Goal: Complete application form

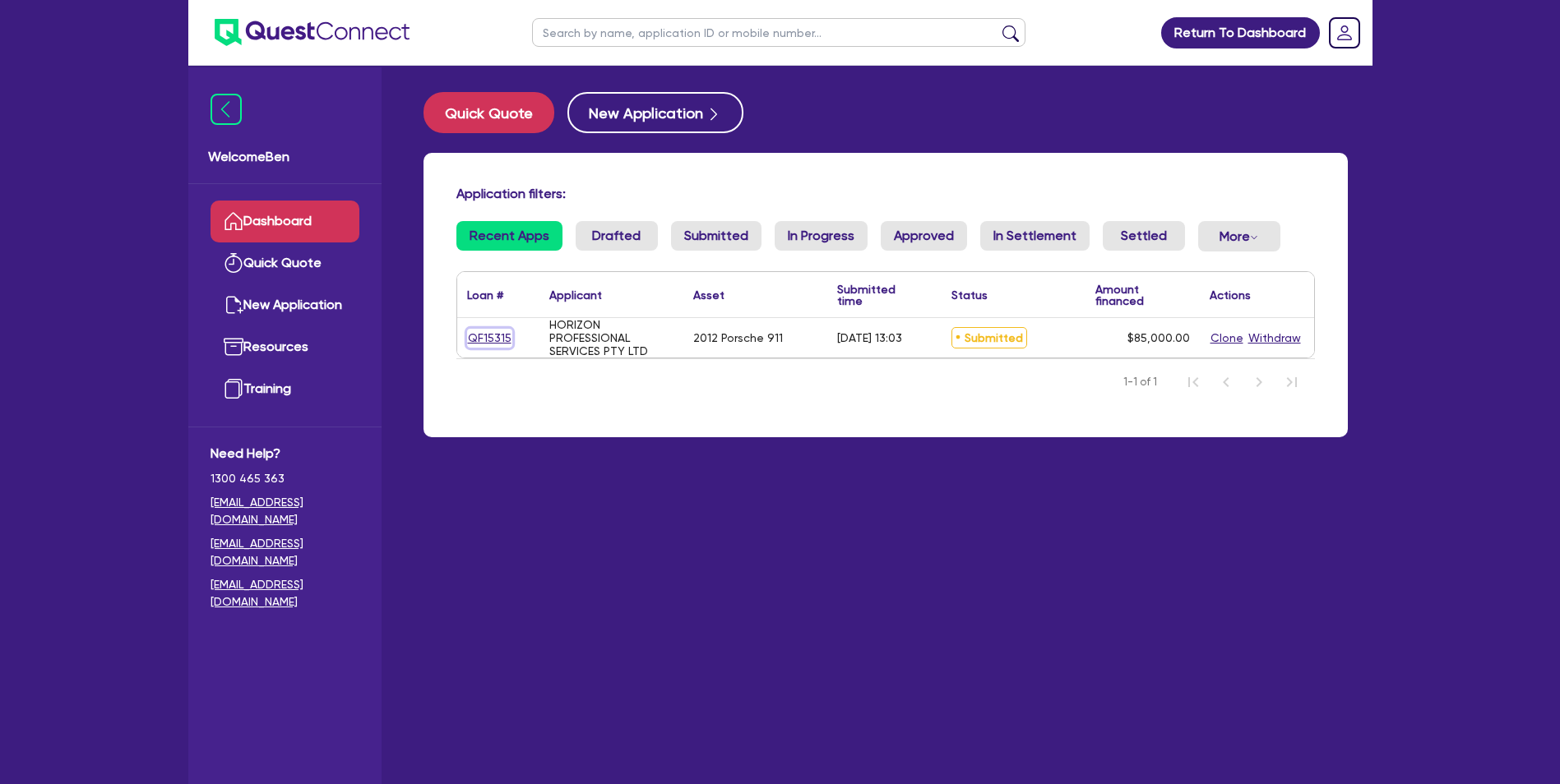
click at [496, 340] on link "QF15315" at bounding box center [489, 338] width 45 height 19
select select "CARS_AND_LIGHT_TRUCKS"
select select "PASSENGER_VEHICLES"
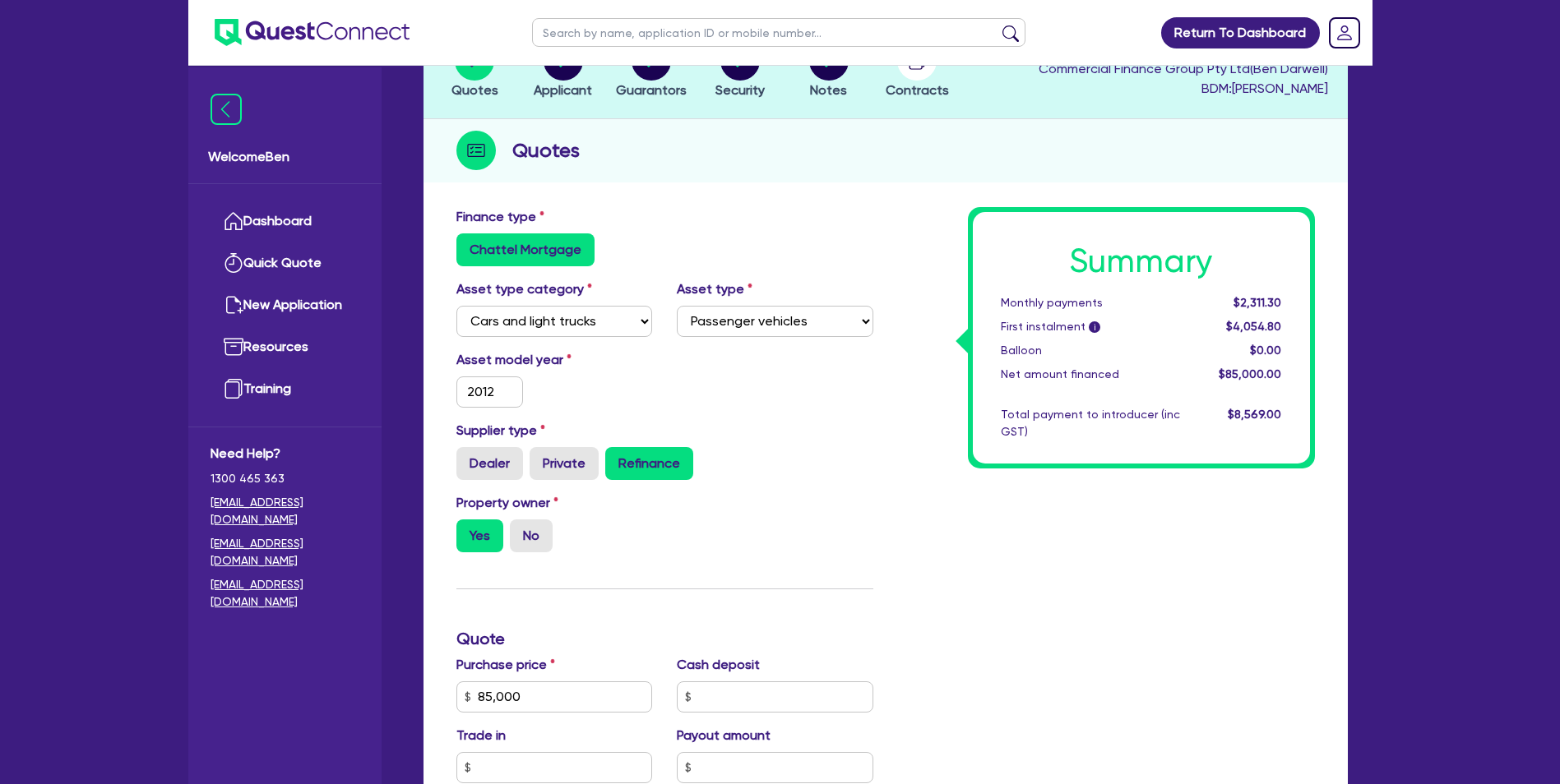
scroll to position [40, 0]
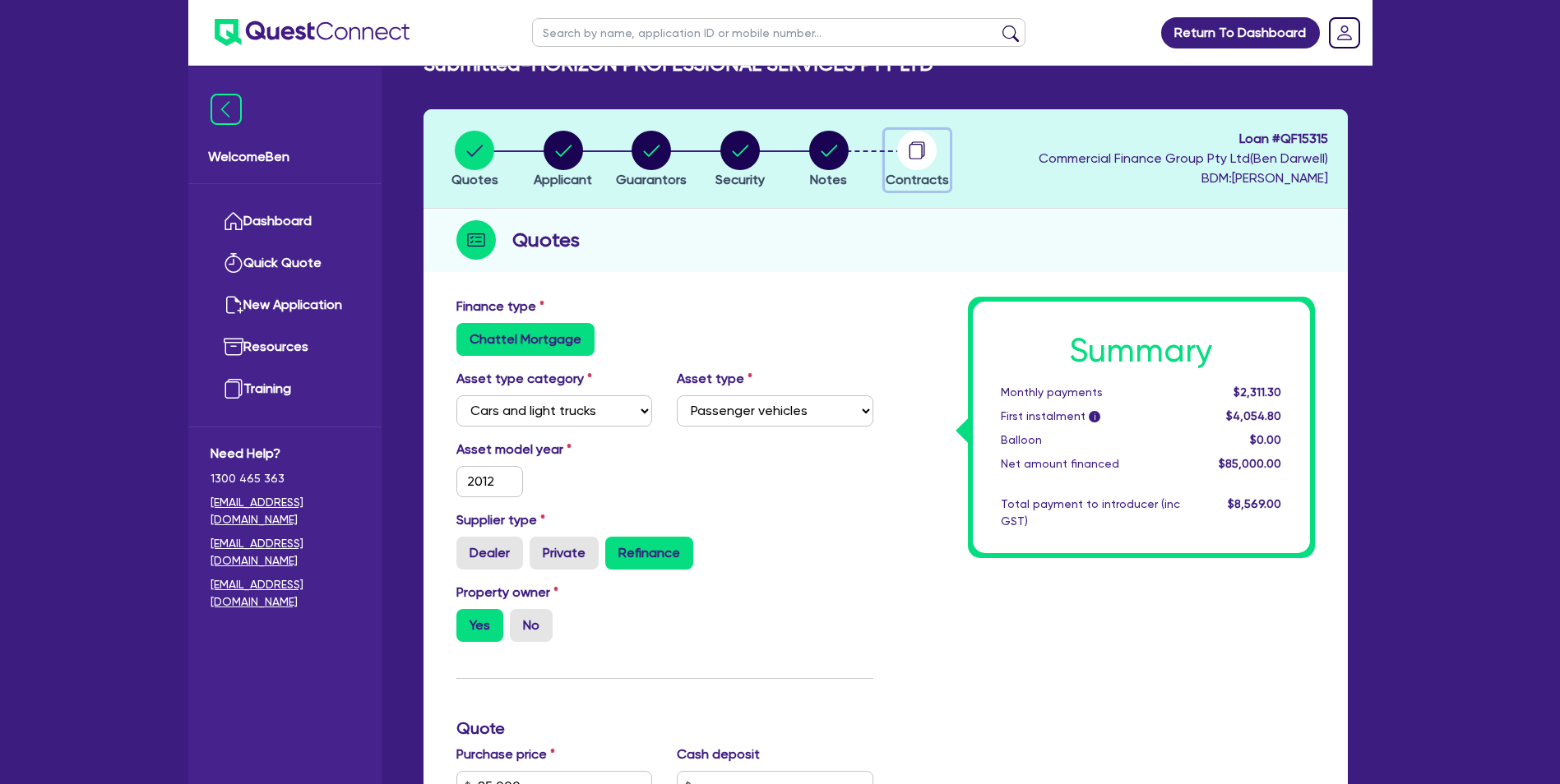
click at [920, 153] on circle "button" at bounding box center [916, 150] width 40 height 40
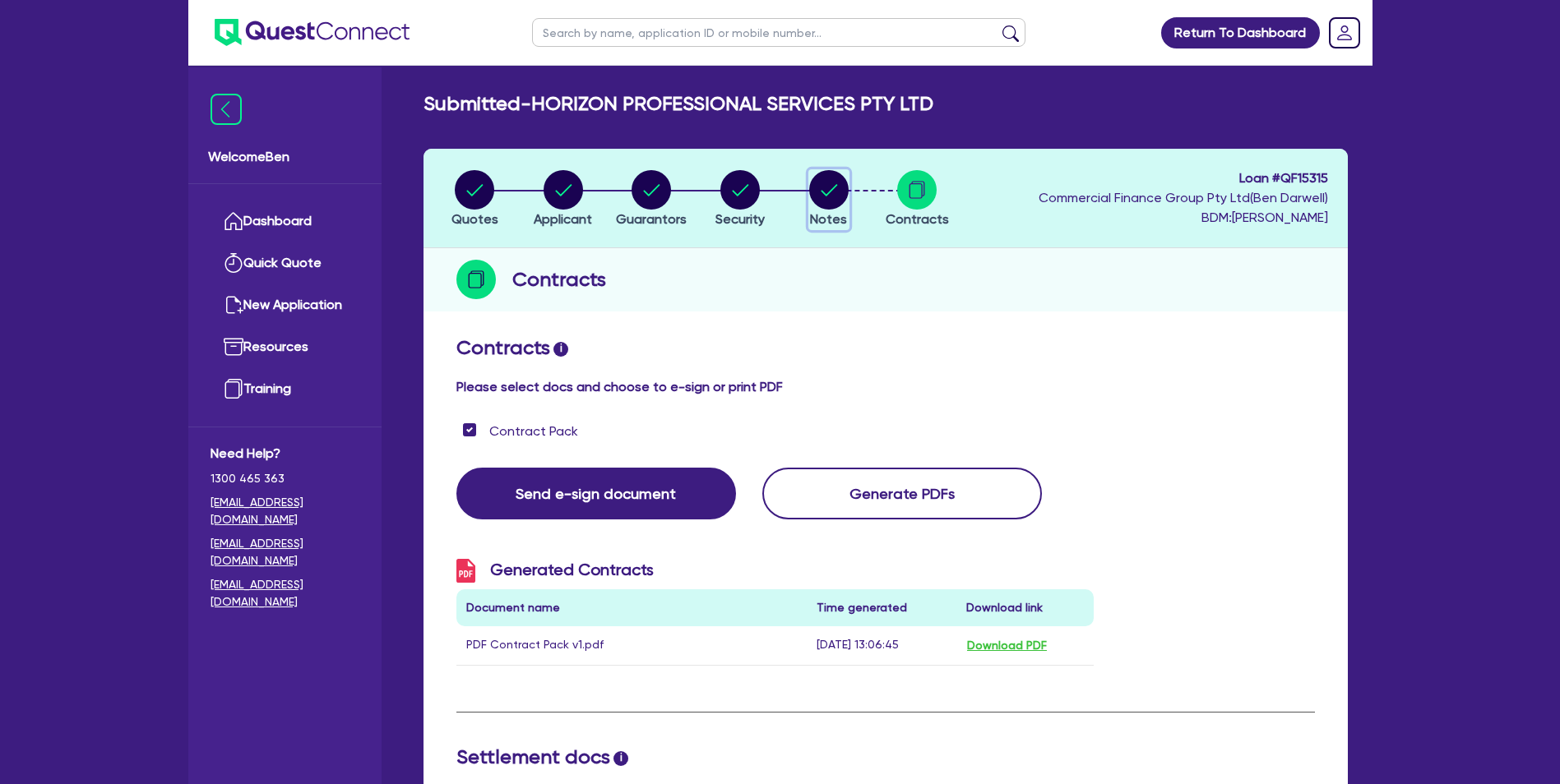
click at [846, 191] on circle "button" at bounding box center [828, 190] width 40 height 40
select select "Quest Finance - Own Book"
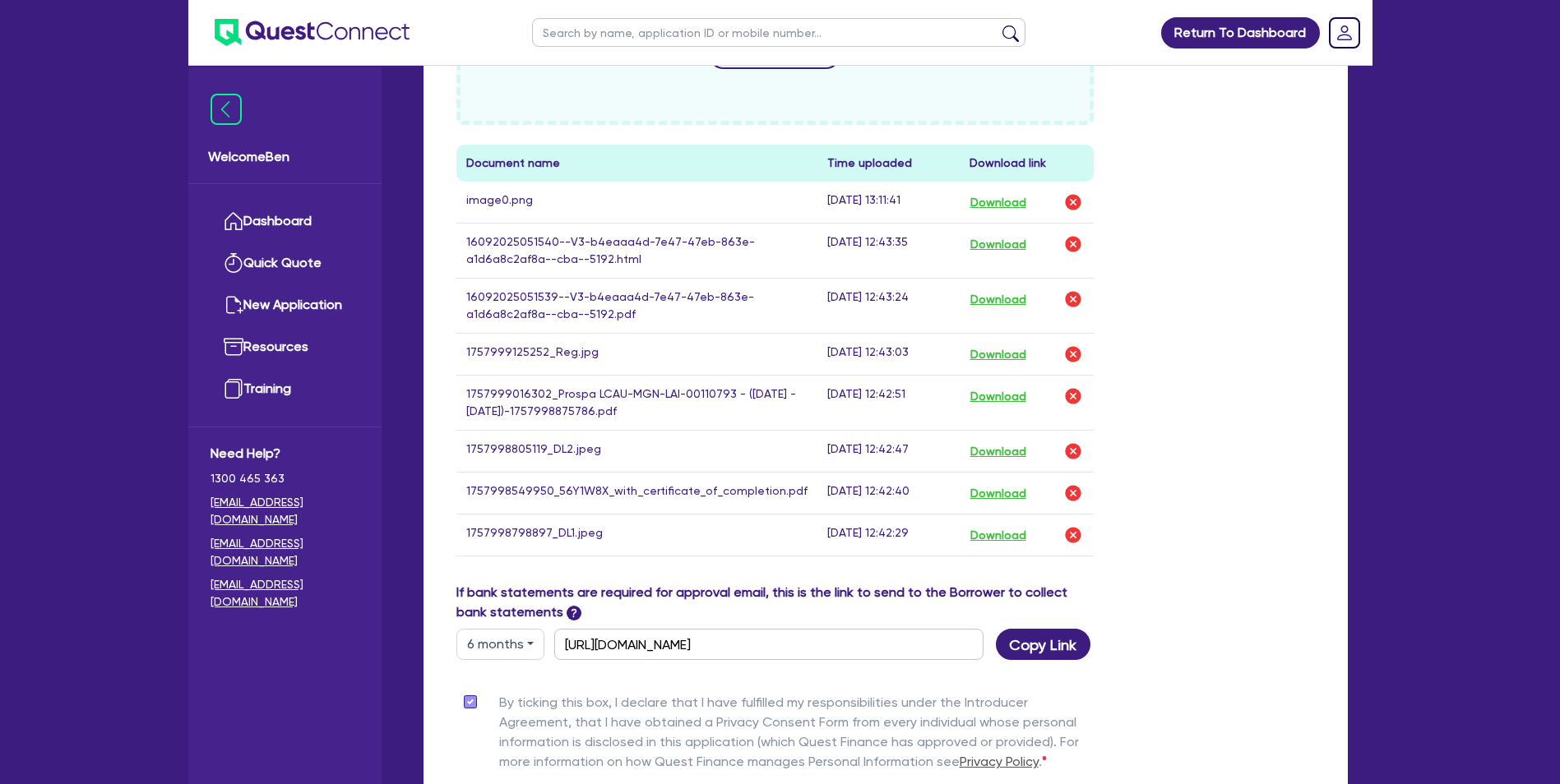
scroll to position [1020, 0]
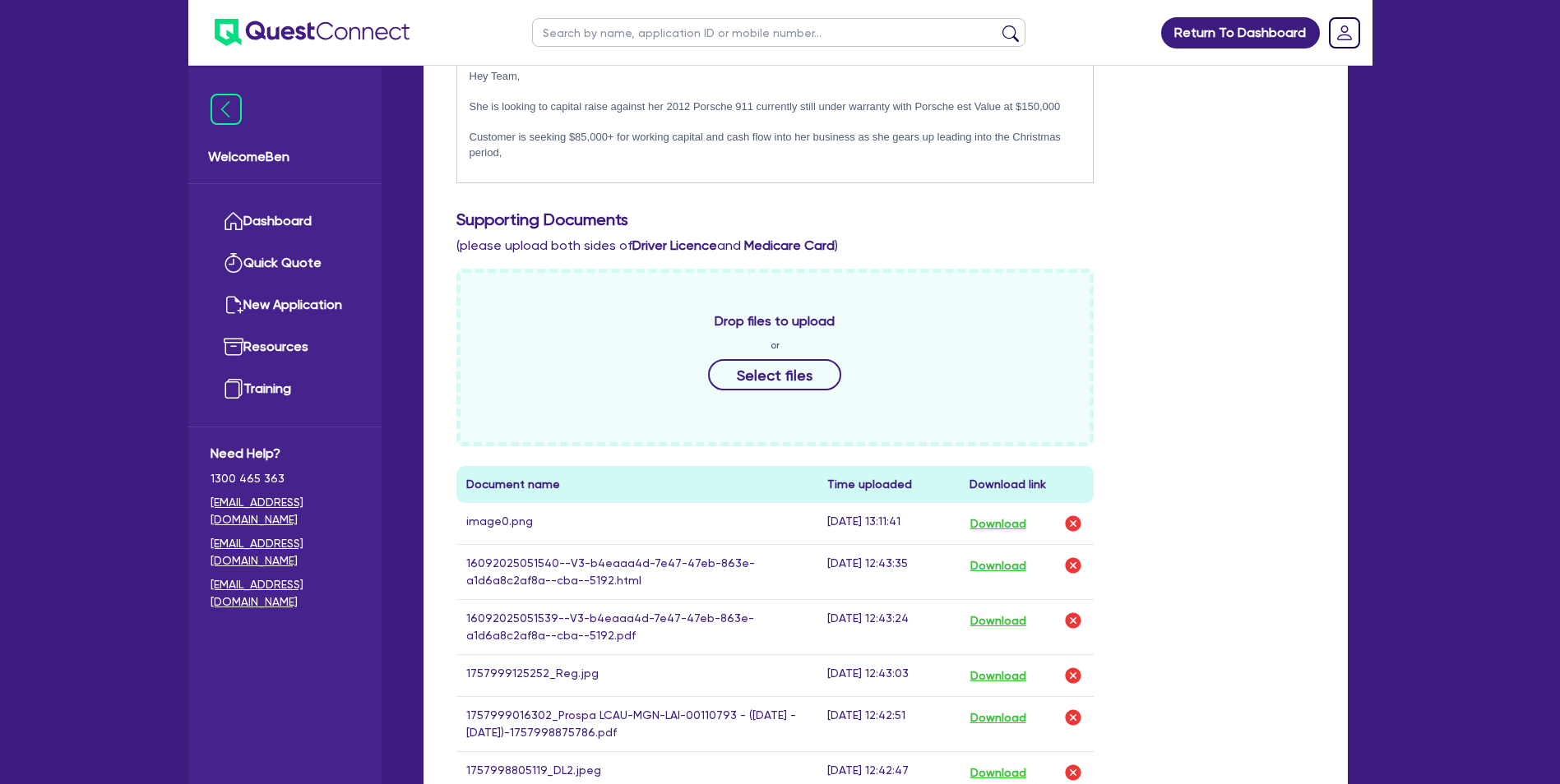
scroll to position [199, 0]
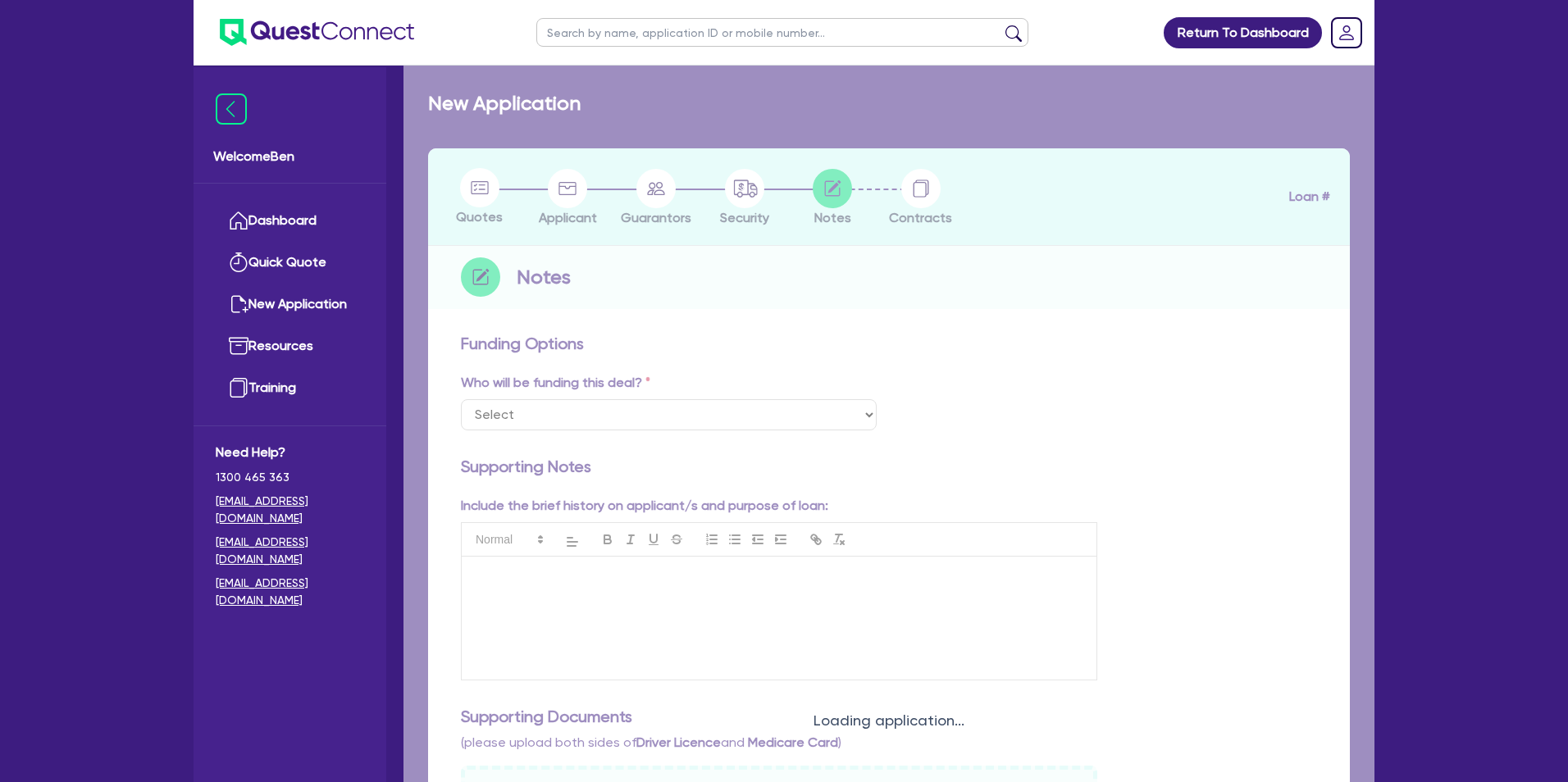
select select "Quest Finance - Own Book"
checkbox input "true"
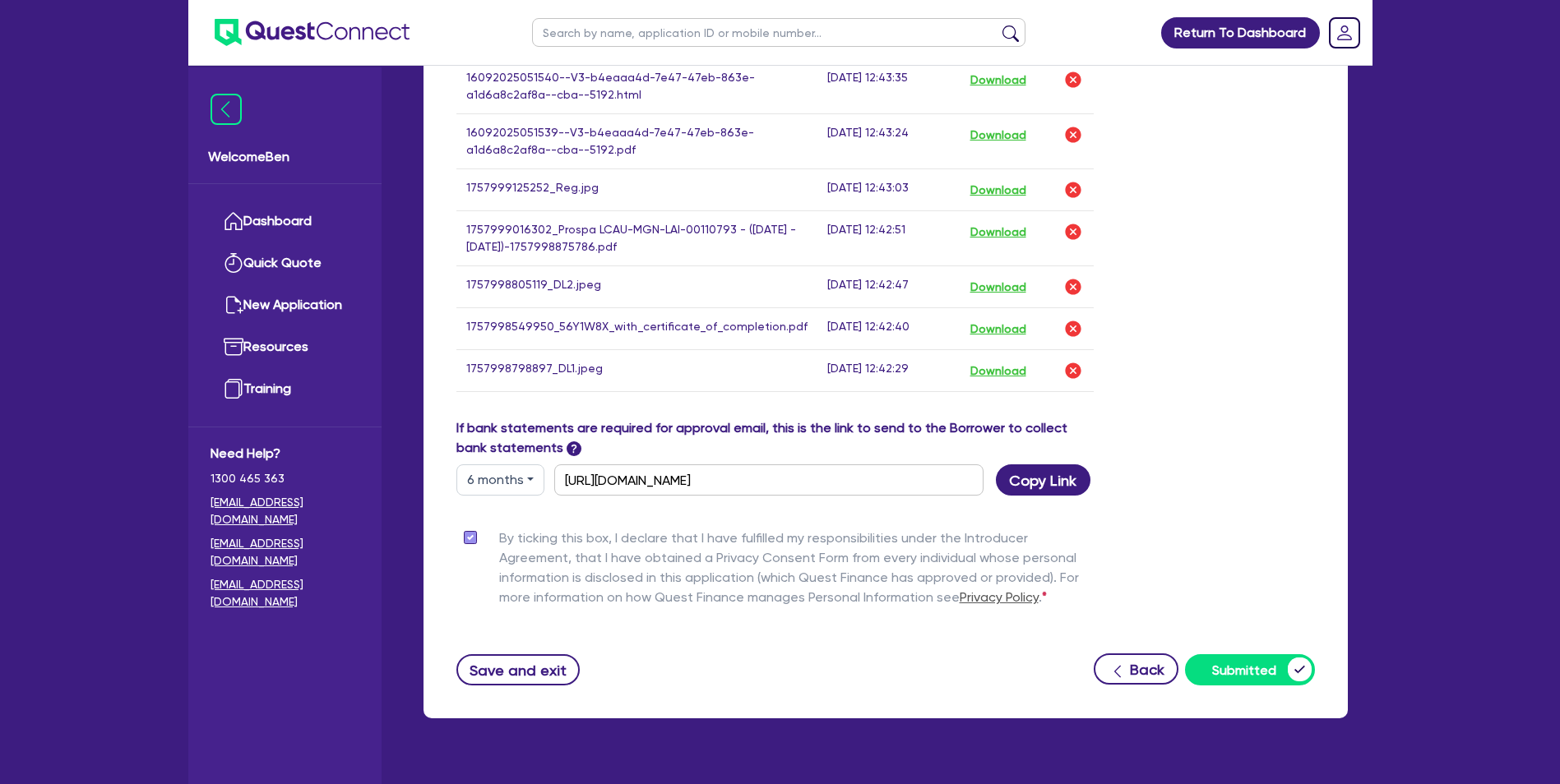
scroll to position [1020, 0]
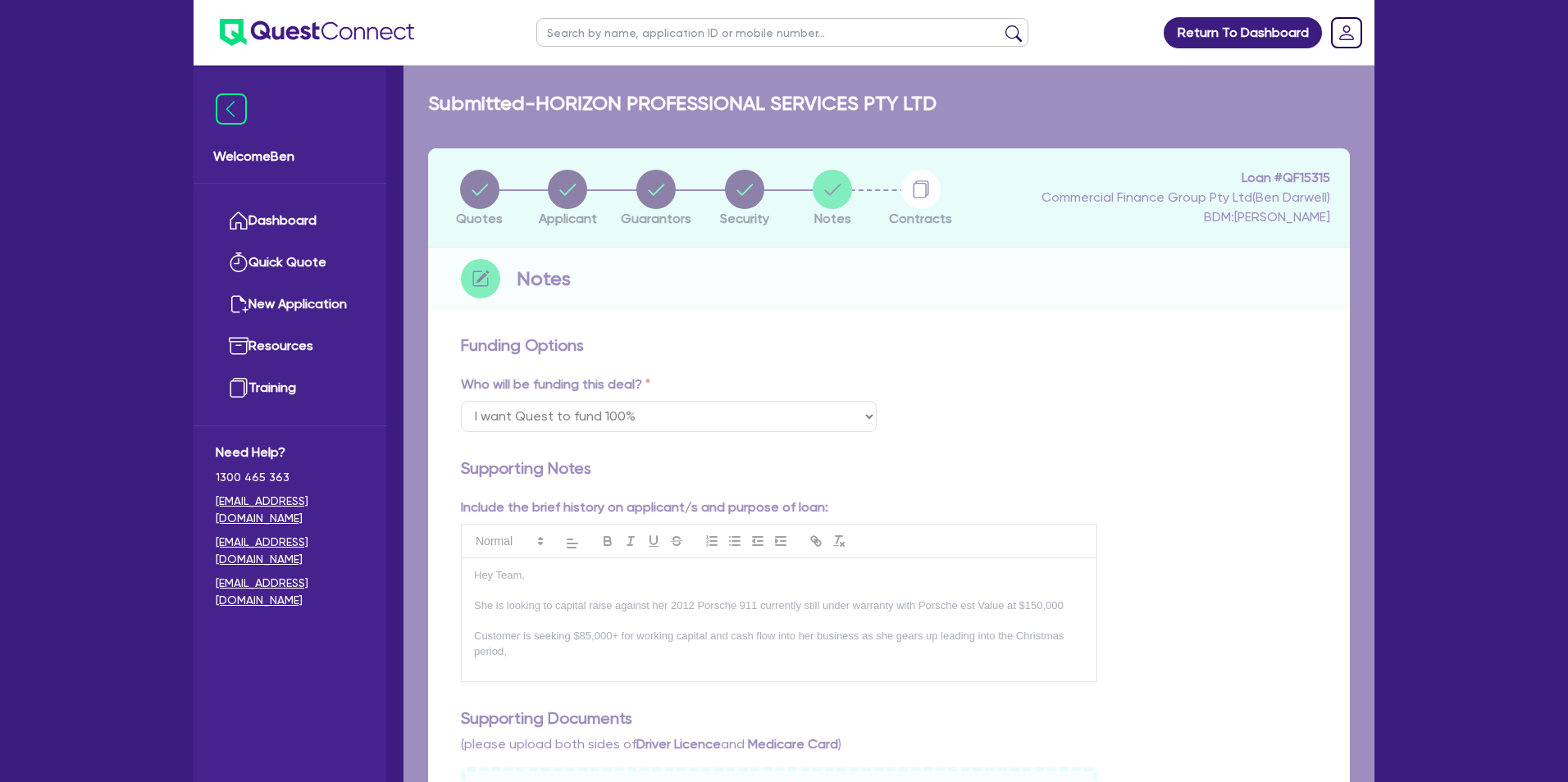
select select "Quest Finance - Own Book"
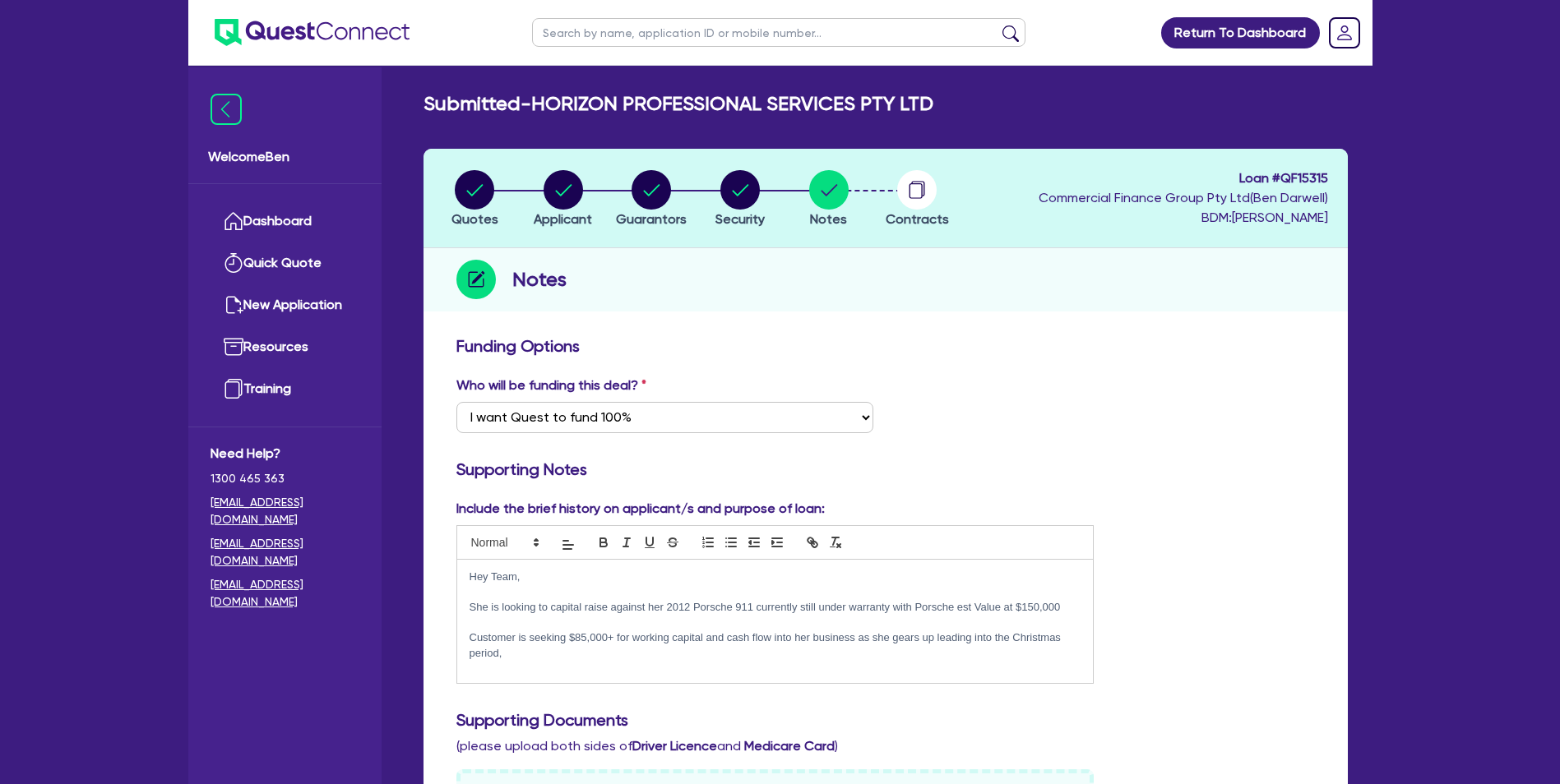
select select "Quest Finance - Own Book"
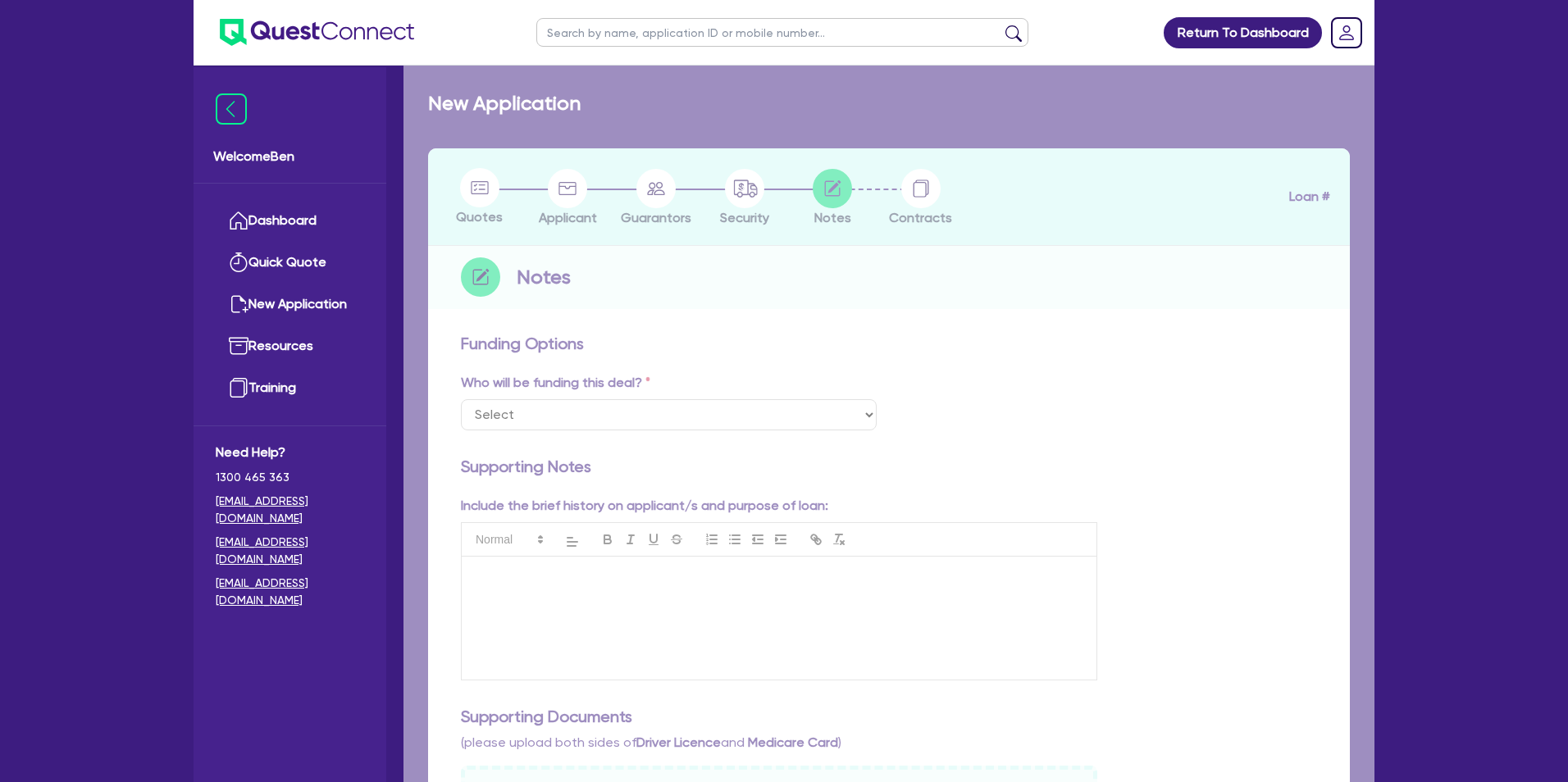
select select "Quest Finance - Own Book"
checkbox input "true"
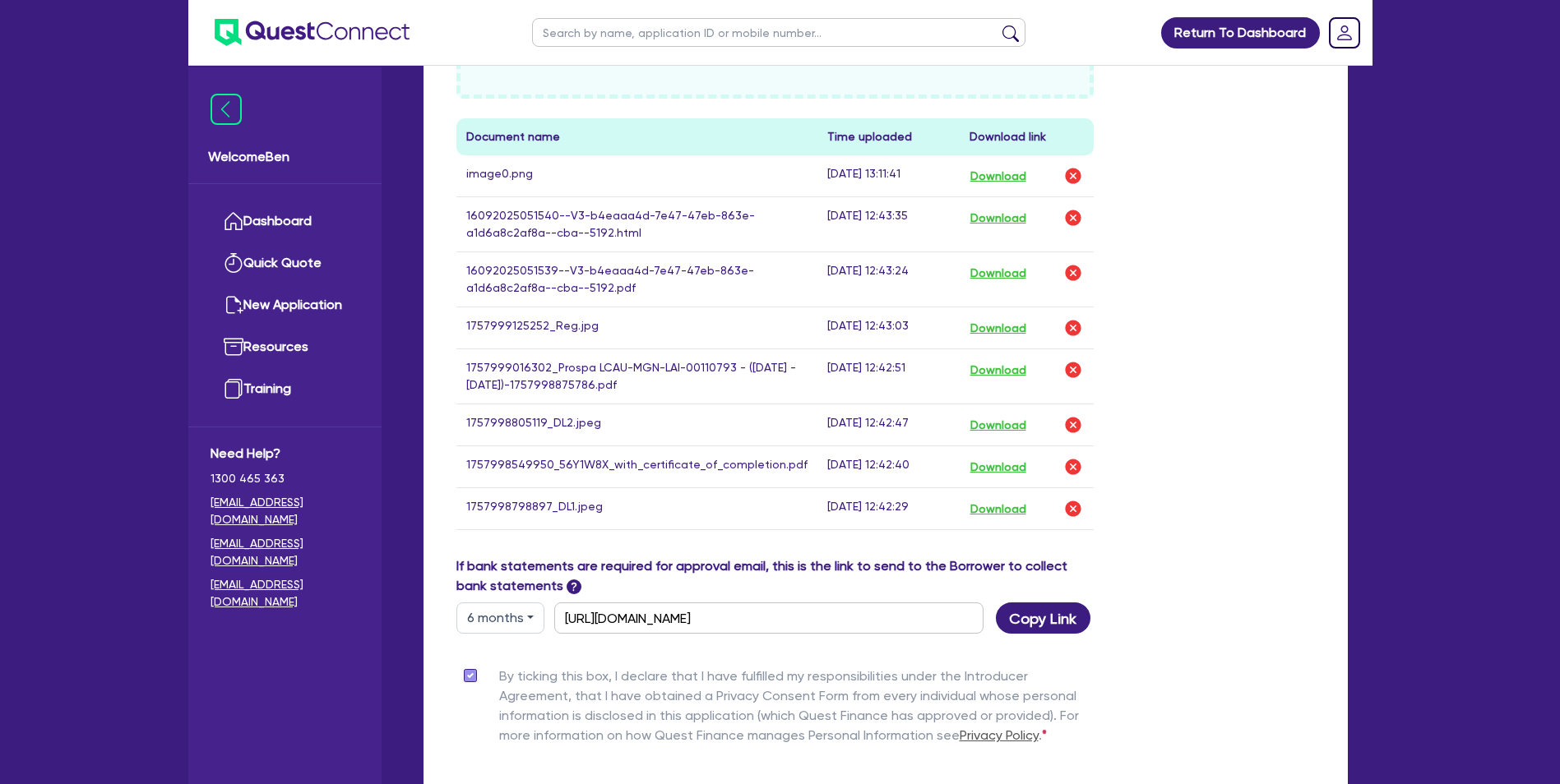
scroll to position [1020, 0]
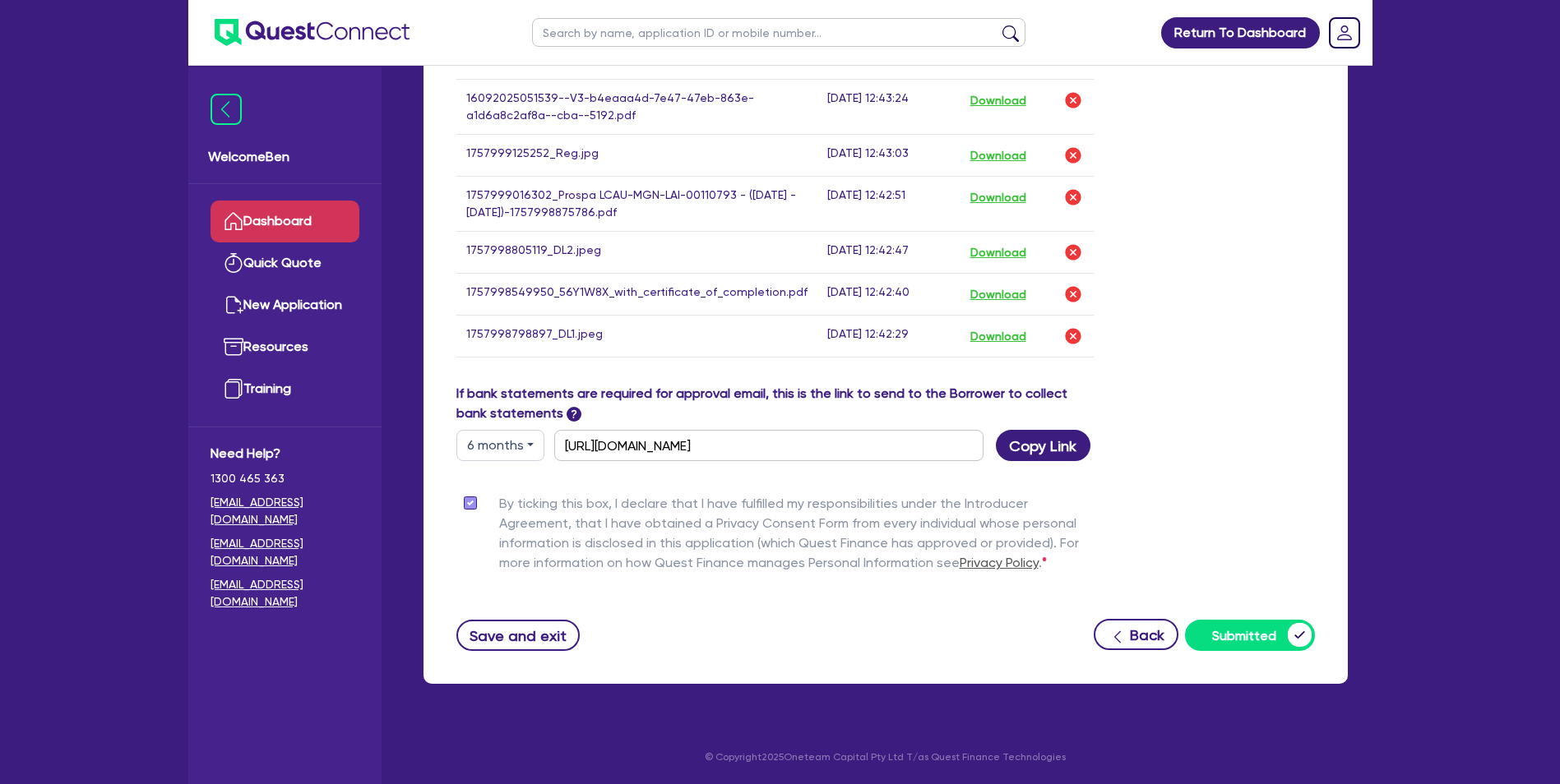
click at [282, 240] on link "Dashboard" at bounding box center [284, 221] width 149 height 42
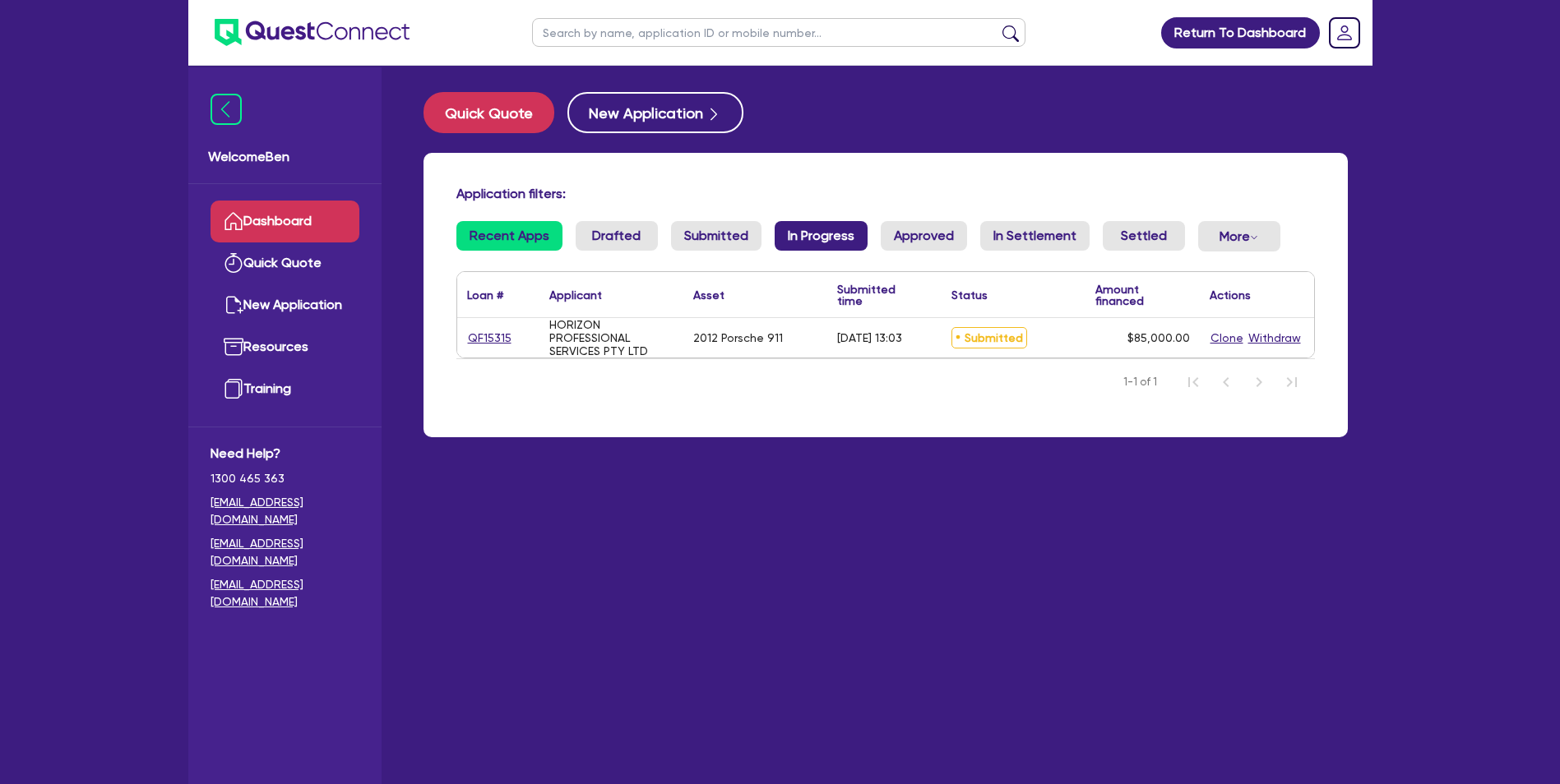
click at [791, 236] on link "In Progress" at bounding box center [821, 236] width 93 height 30
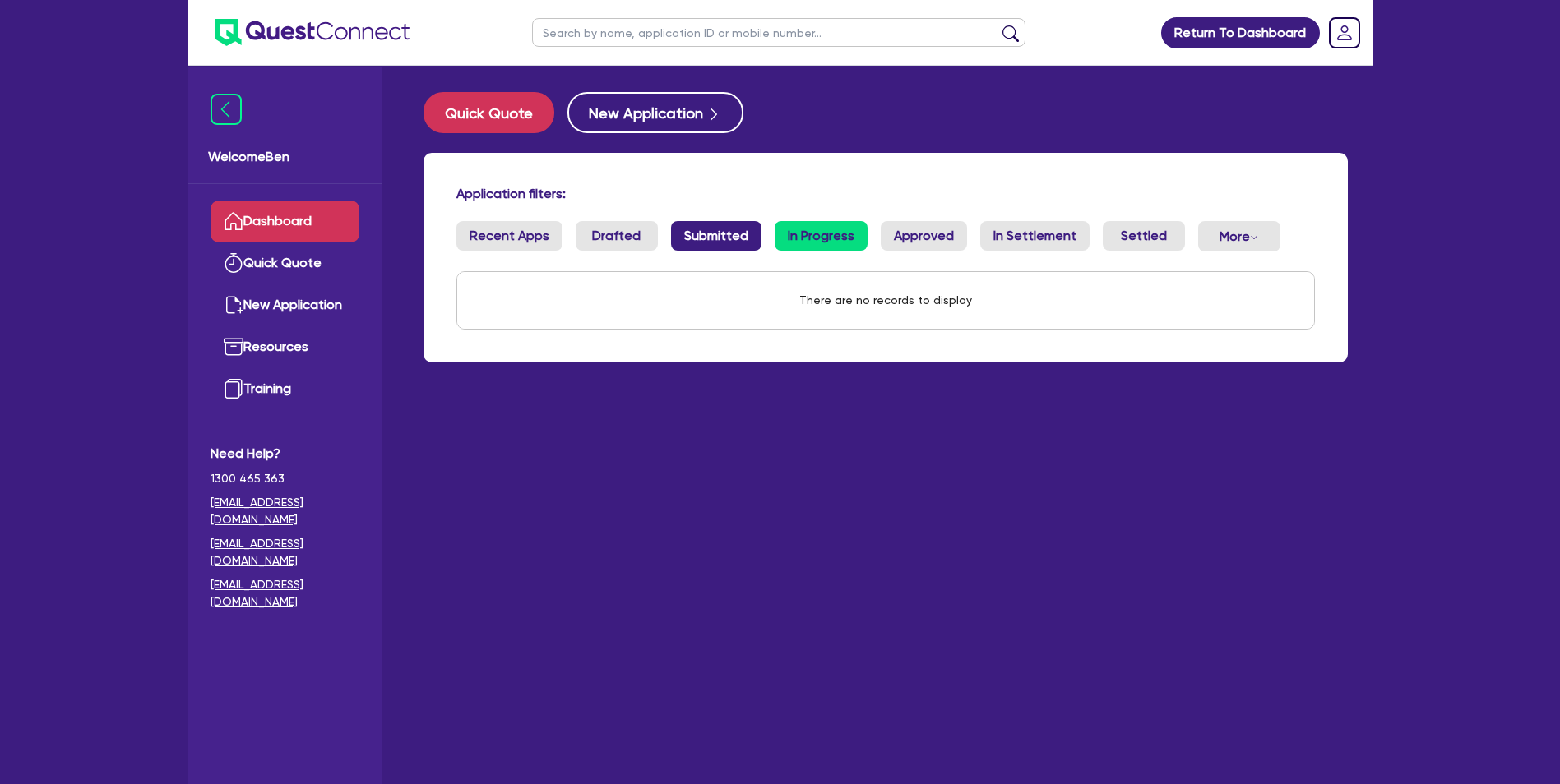
click at [679, 231] on link "Submitted" at bounding box center [716, 236] width 91 height 30
